Goal: Task Accomplishment & Management: Complete application form

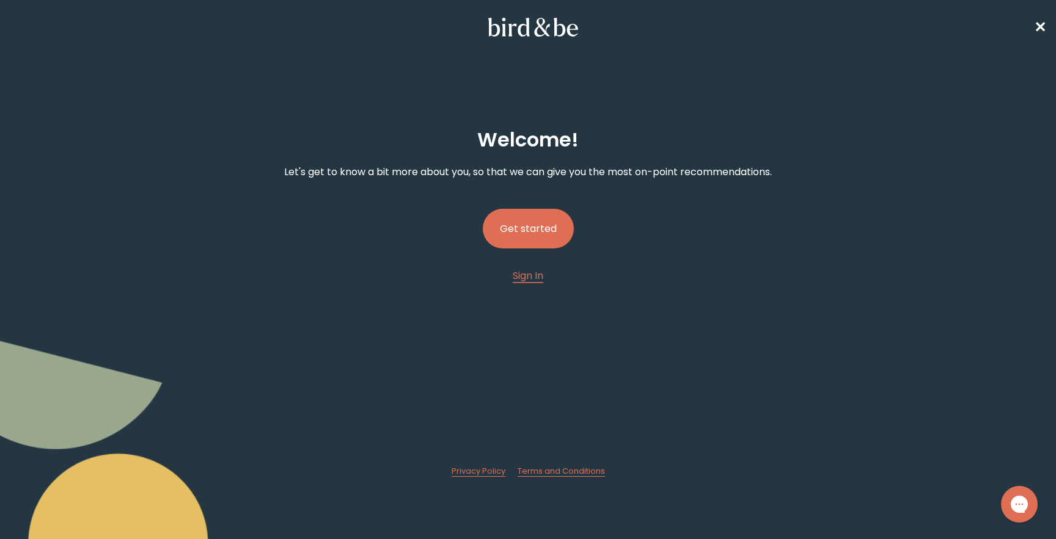
click at [533, 231] on button "Get started" at bounding box center [528, 229] width 91 height 40
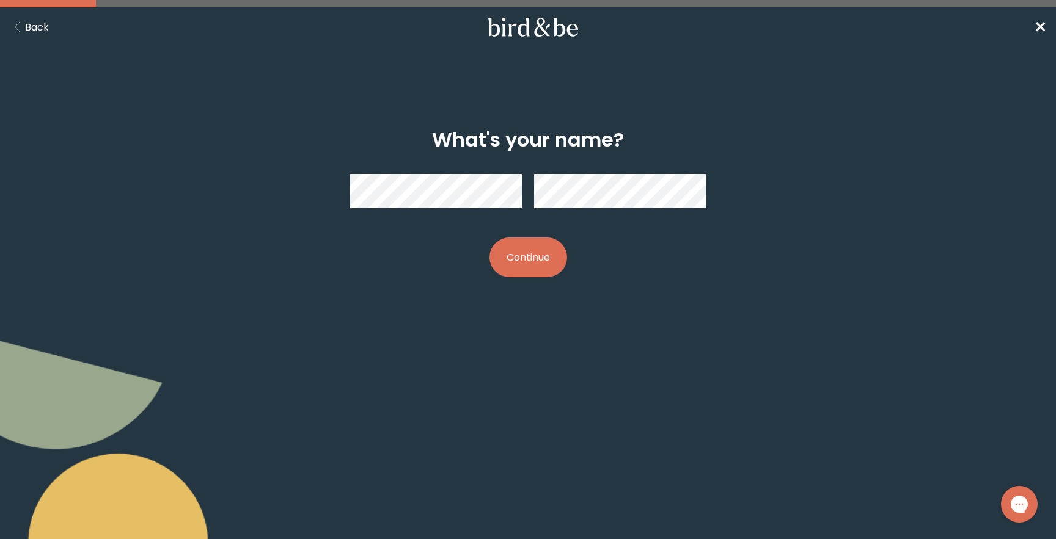
click at [520, 269] on button "Continue" at bounding box center [528, 258] width 78 height 40
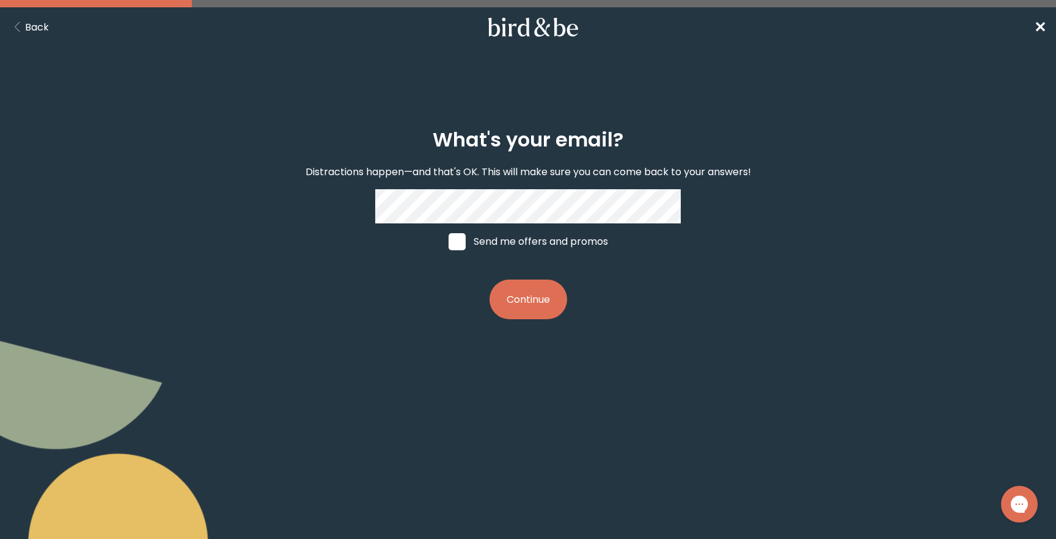
click at [497, 238] on label "Send me offers and promos" at bounding box center [528, 242] width 183 height 37
click at [448, 241] on input "Send me offers and promos" at bounding box center [448, 241] width 1 height 1
checkbox input "true"
click at [520, 291] on button "Continue" at bounding box center [528, 300] width 78 height 40
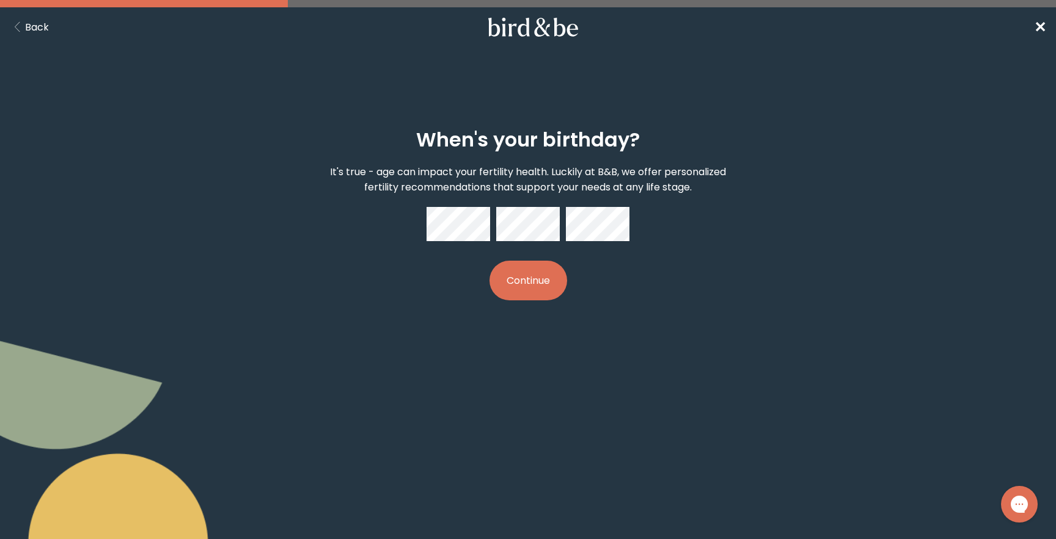
click at [550, 271] on button "Continue" at bounding box center [528, 281] width 78 height 40
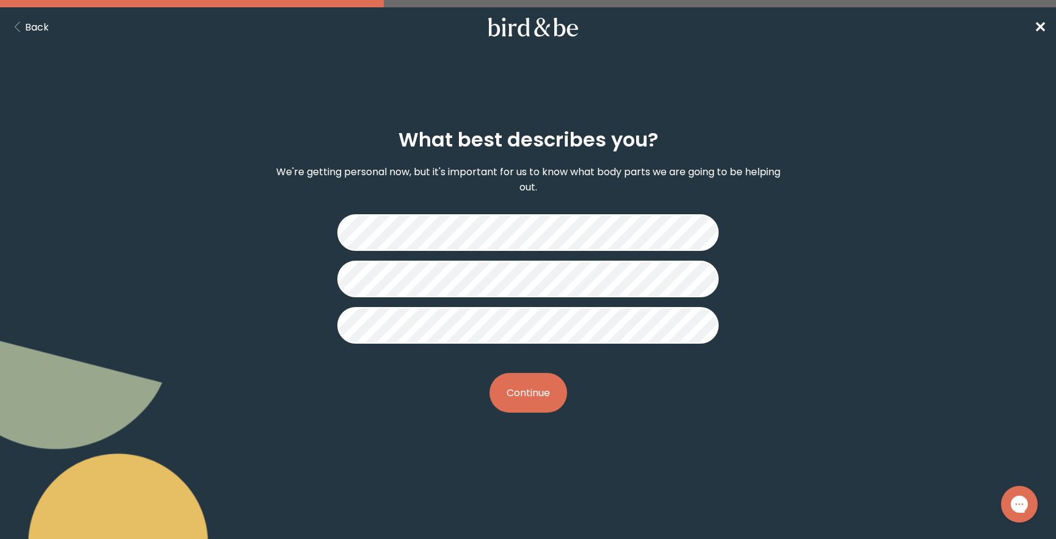
click at [518, 395] on button "Continue" at bounding box center [528, 393] width 78 height 40
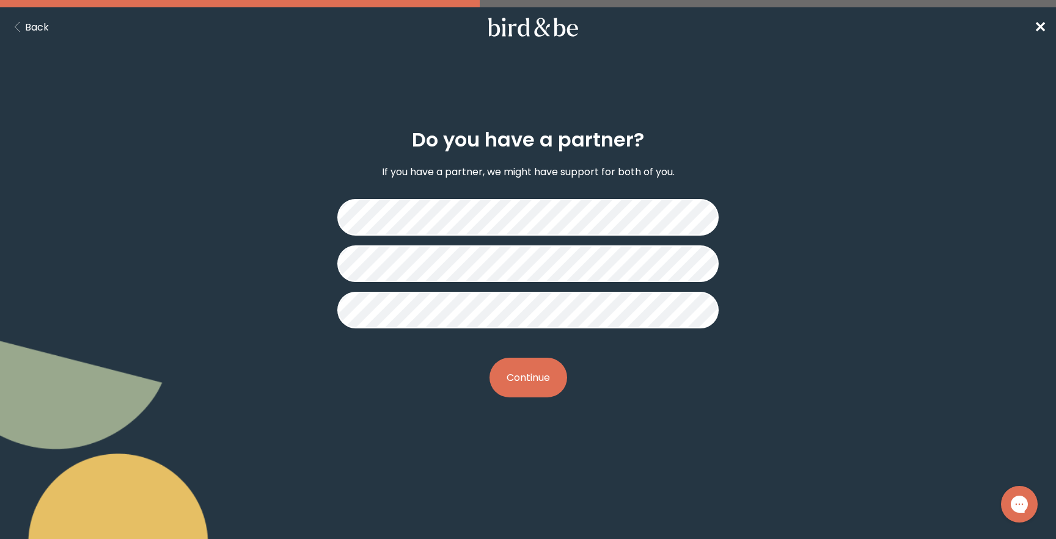
click at [479, 336] on fieldset at bounding box center [527, 263] width 381 height 149
click at [479, 329] on fieldset at bounding box center [527, 263] width 381 height 149
click at [514, 371] on button "Continue" at bounding box center [528, 378] width 78 height 40
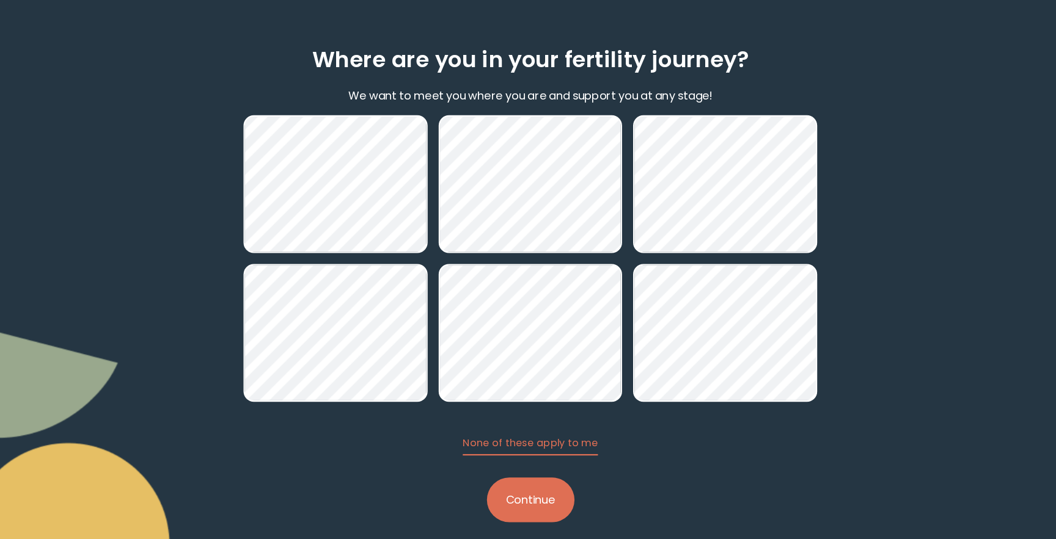
scroll to position [39, 0]
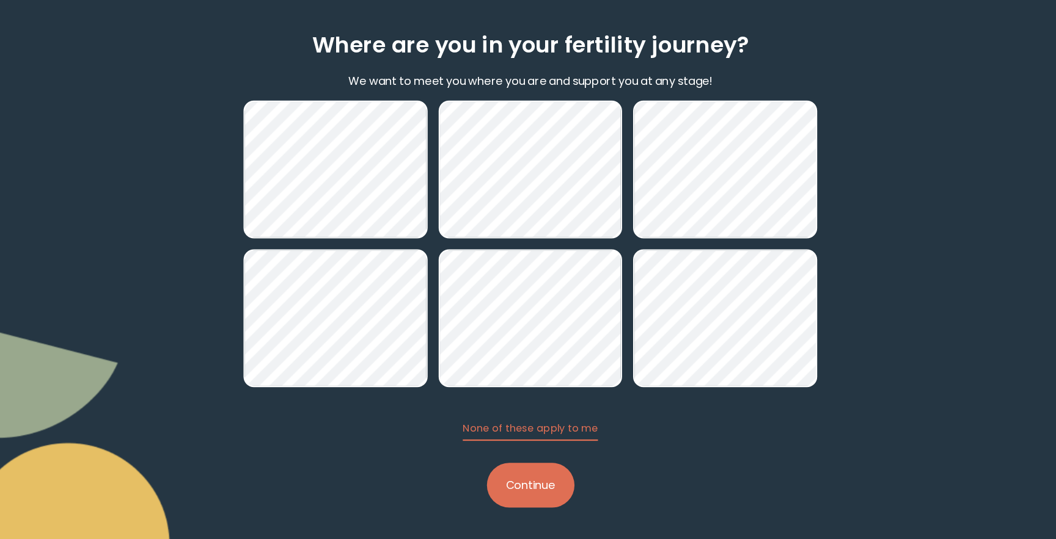
click at [531, 490] on button "Continue" at bounding box center [528, 492] width 78 height 40
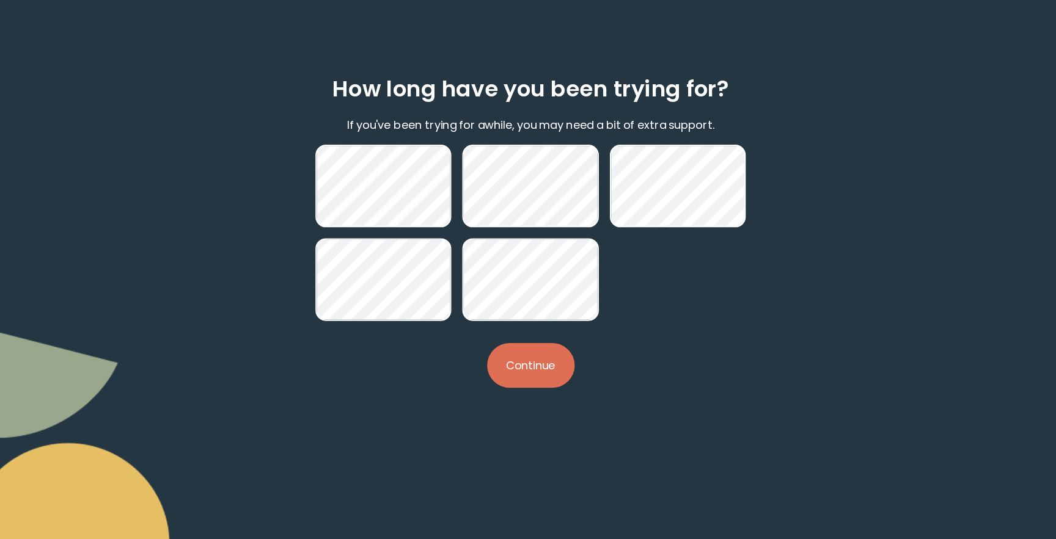
click at [525, 382] on button "Continue" at bounding box center [528, 385] width 78 height 40
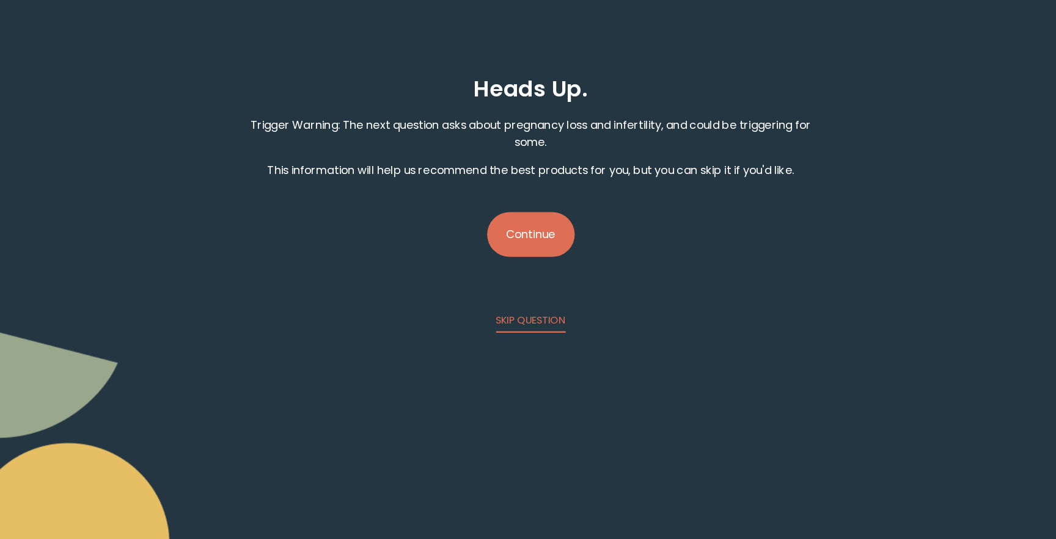
click at [524, 276] on button "Continue" at bounding box center [528, 269] width 78 height 40
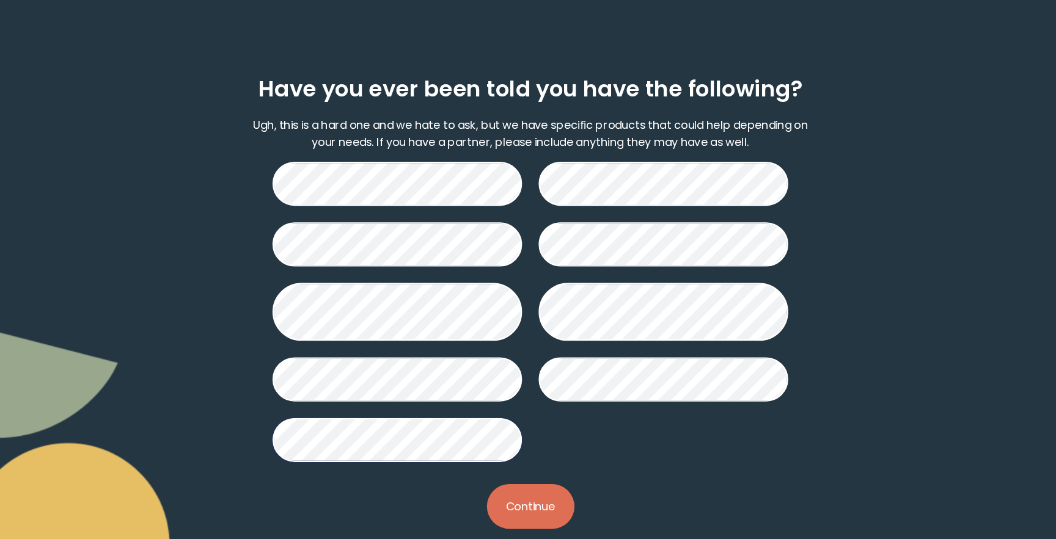
click at [514, 499] on button "Continue" at bounding box center [528, 511] width 78 height 40
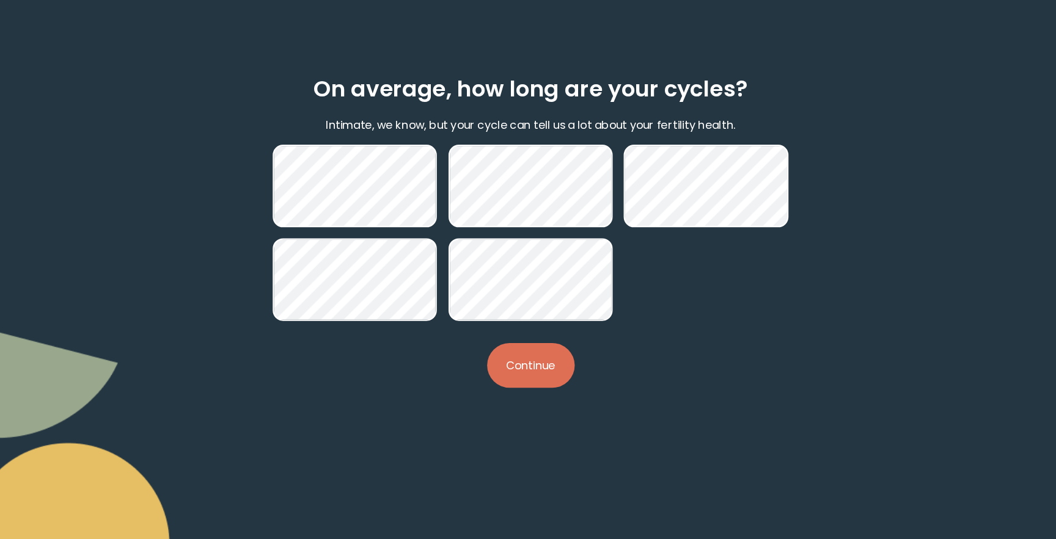
click at [528, 385] on button "Continue" at bounding box center [528, 385] width 78 height 40
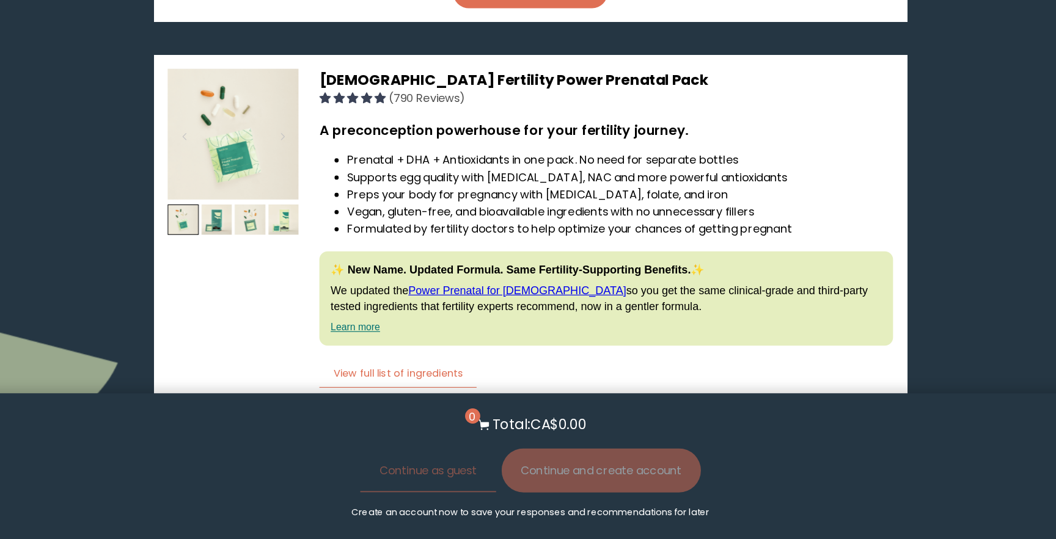
scroll to position [1725, 0]
